Goal: Obtain resource: Download file/media

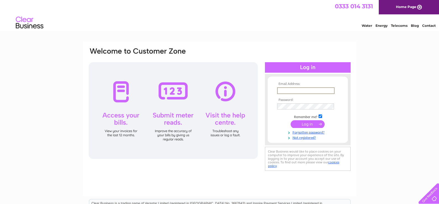
type input "michael@newparkfarm.net"
click at [308, 123] on input "submit" at bounding box center [307, 124] width 34 height 8
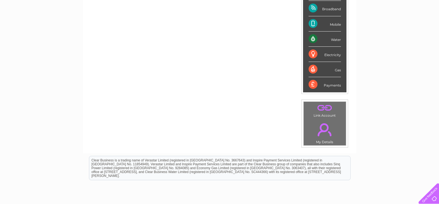
scroll to position [14, 0]
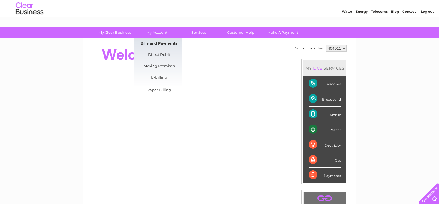
click at [156, 42] on link "Bills and Payments" at bounding box center [159, 43] width 46 height 11
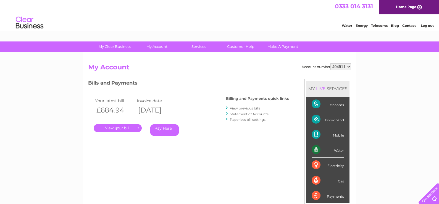
click at [239, 108] on link "View previous bills" at bounding box center [245, 108] width 30 height 4
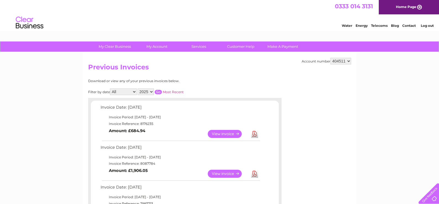
click at [254, 134] on link "Download" at bounding box center [254, 134] width 7 height 8
click at [253, 173] on link "Download" at bounding box center [254, 173] width 7 height 8
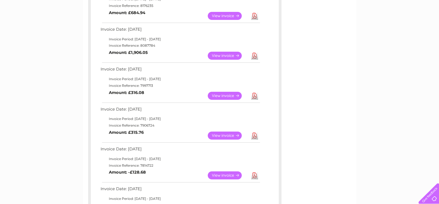
scroll to position [138, 0]
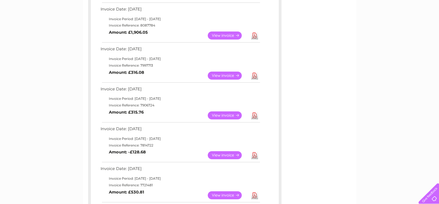
click at [222, 115] on link "View" at bounding box center [228, 115] width 41 height 8
click at [257, 75] on link "Download" at bounding box center [254, 75] width 7 height 8
